Goal: Task Accomplishment & Management: Manage account settings

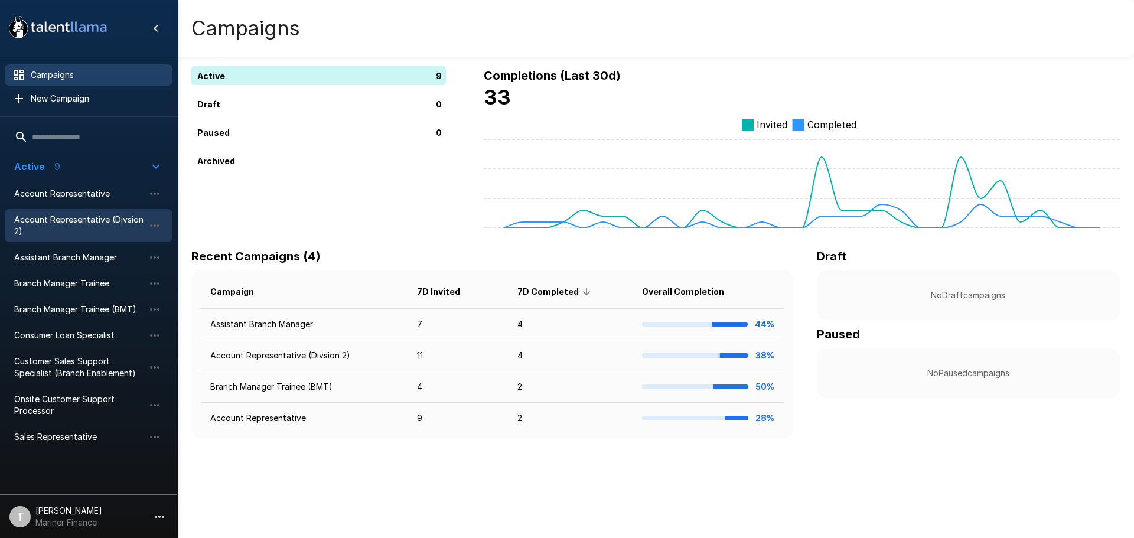
click at [96, 220] on span "Account Representative (Divsion 2)" at bounding box center [79, 226] width 130 height 24
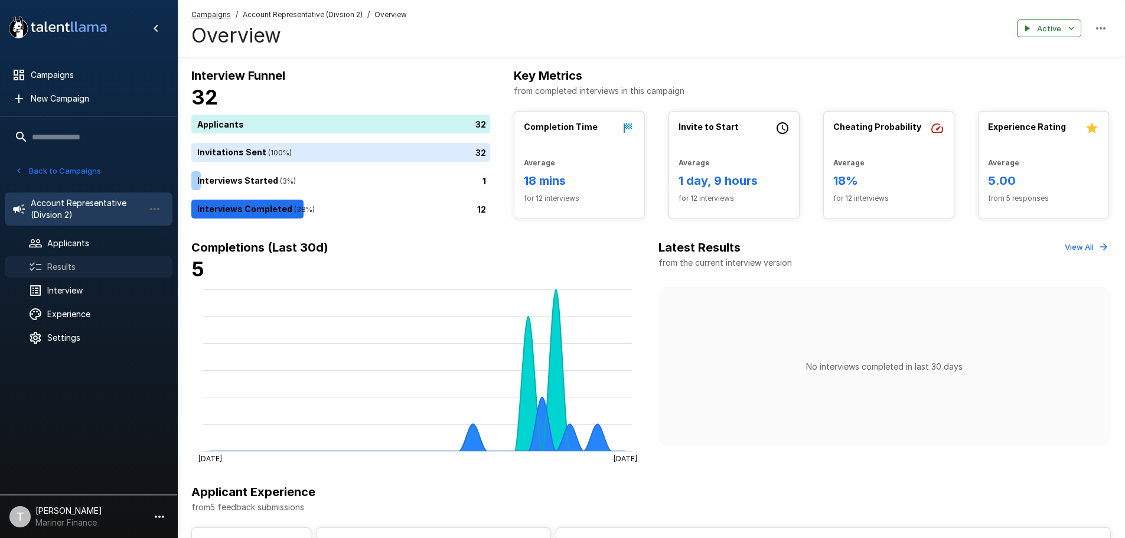
click at [63, 264] on span "Results" at bounding box center [105, 267] width 116 height 12
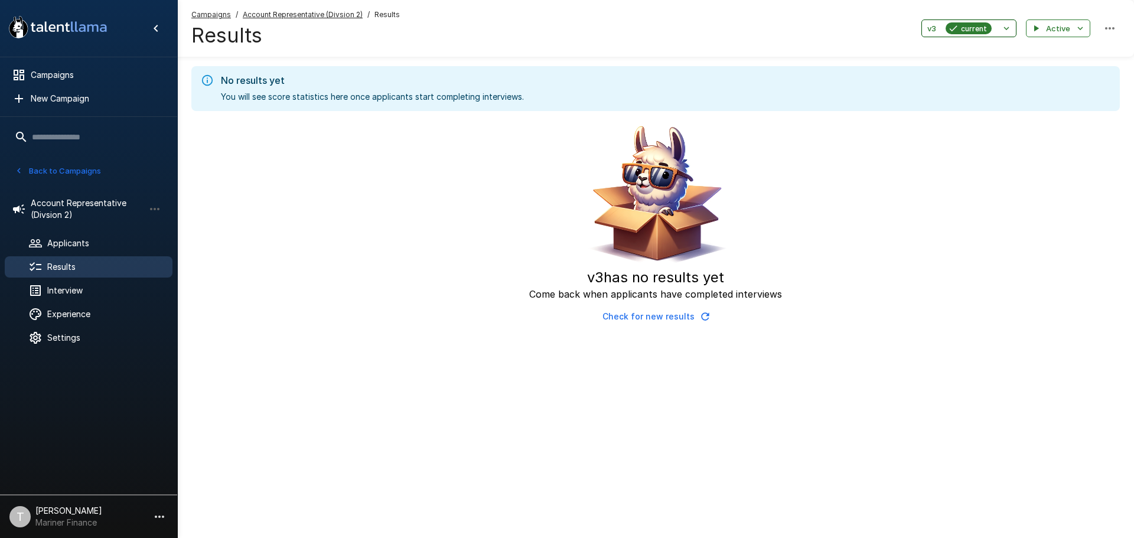
click at [1006, 30] on icon "button" at bounding box center [1006, 28] width 11 height 11
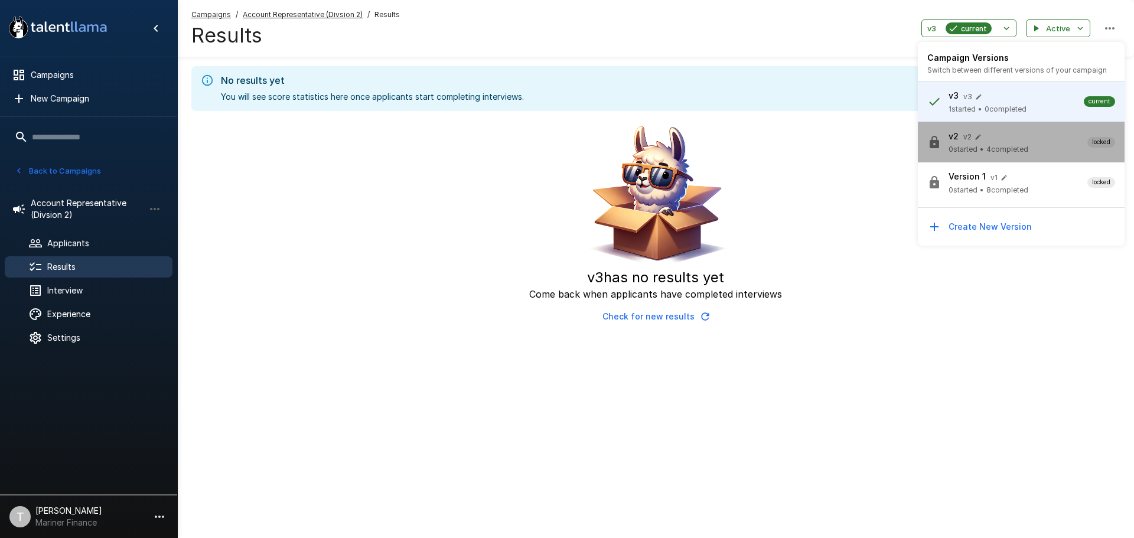
click at [985, 138] on span "v2 v 2" at bounding box center [1018, 136] width 139 height 15
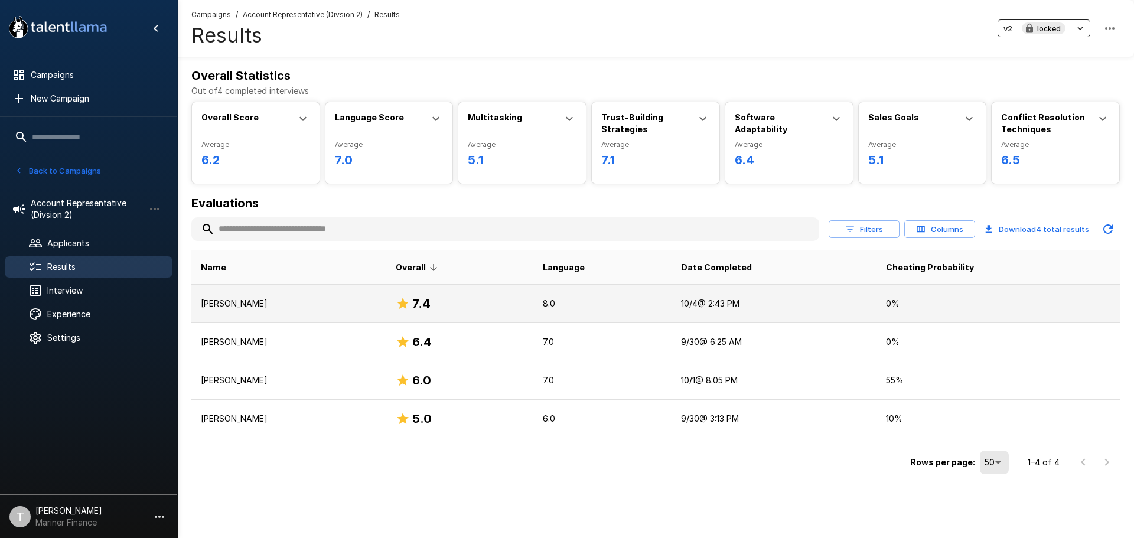
click at [256, 302] on p "[PERSON_NAME]" at bounding box center [289, 304] width 176 height 12
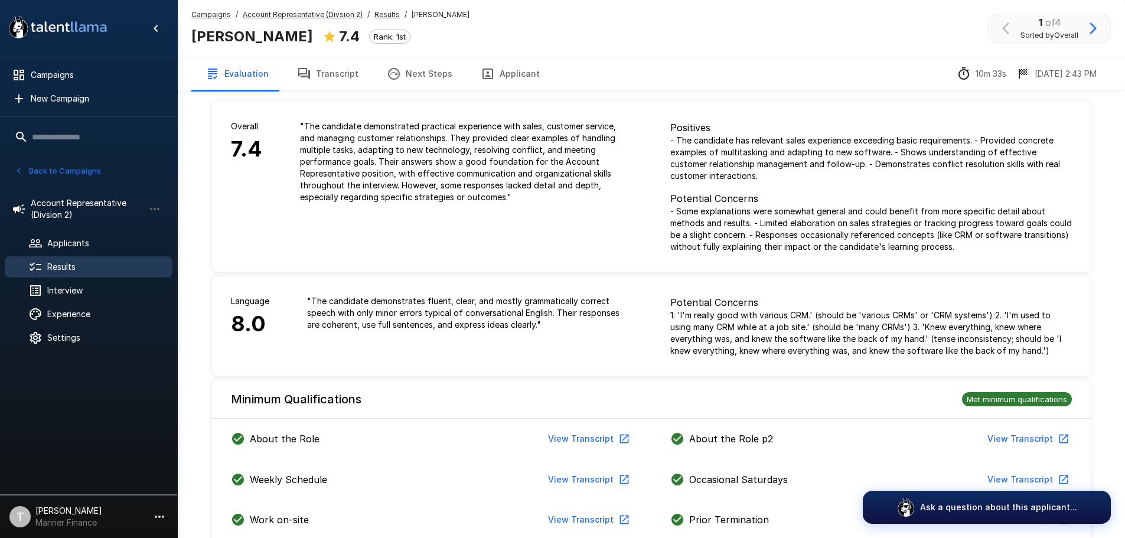
click at [333, 71] on button "Transcript" at bounding box center [328, 73] width 90 height 33
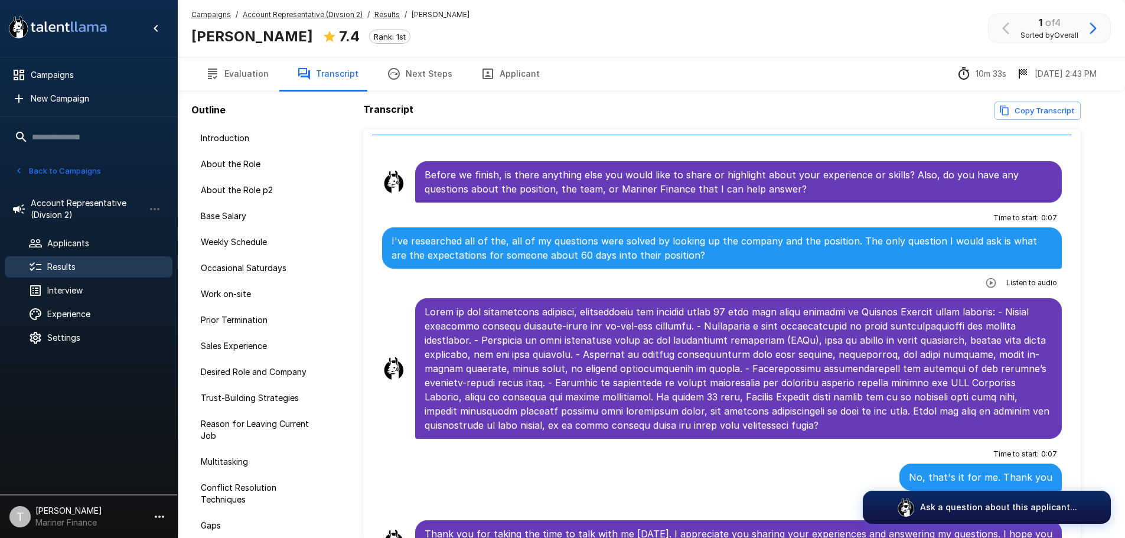
scroll to position [58, 0]
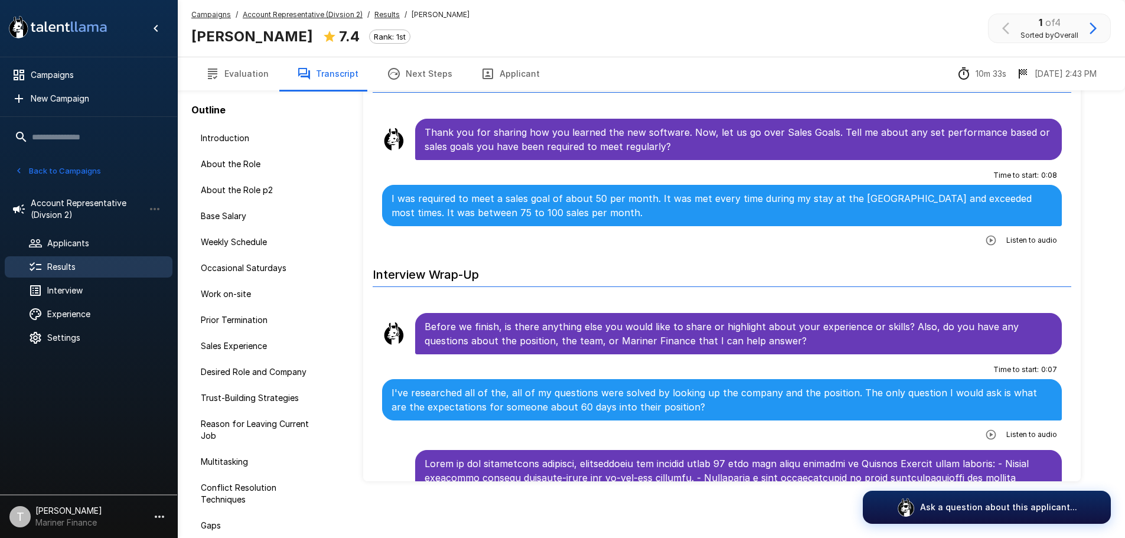
scroll to position [3653, 0]
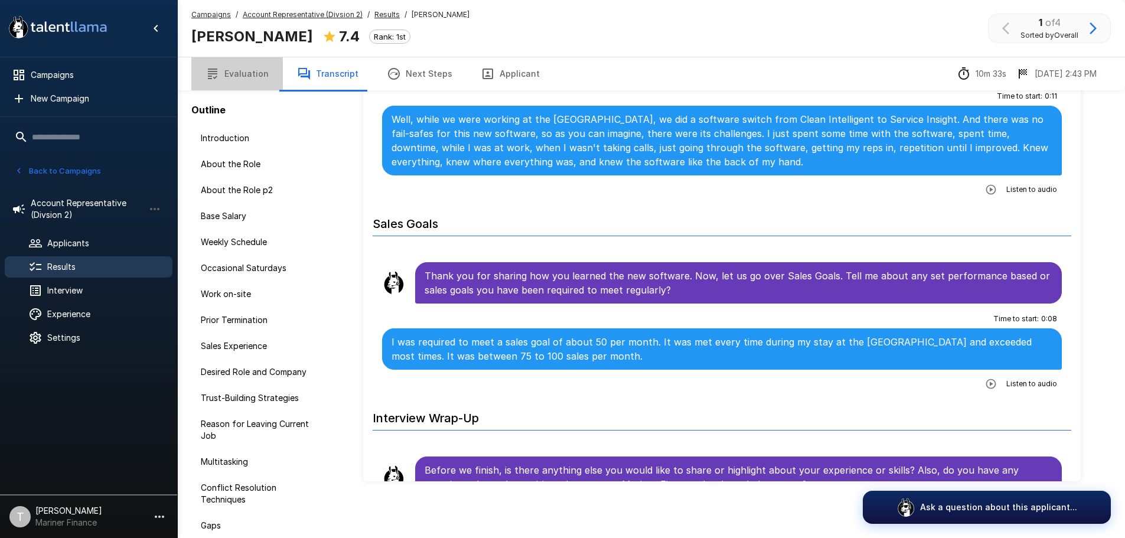
click at [245, 70] on button "Evaluation" at bounding box center [237, 73] width 92 height 33
